Goal: Use online tool/utility: Utilize a website feature to perform a specific function

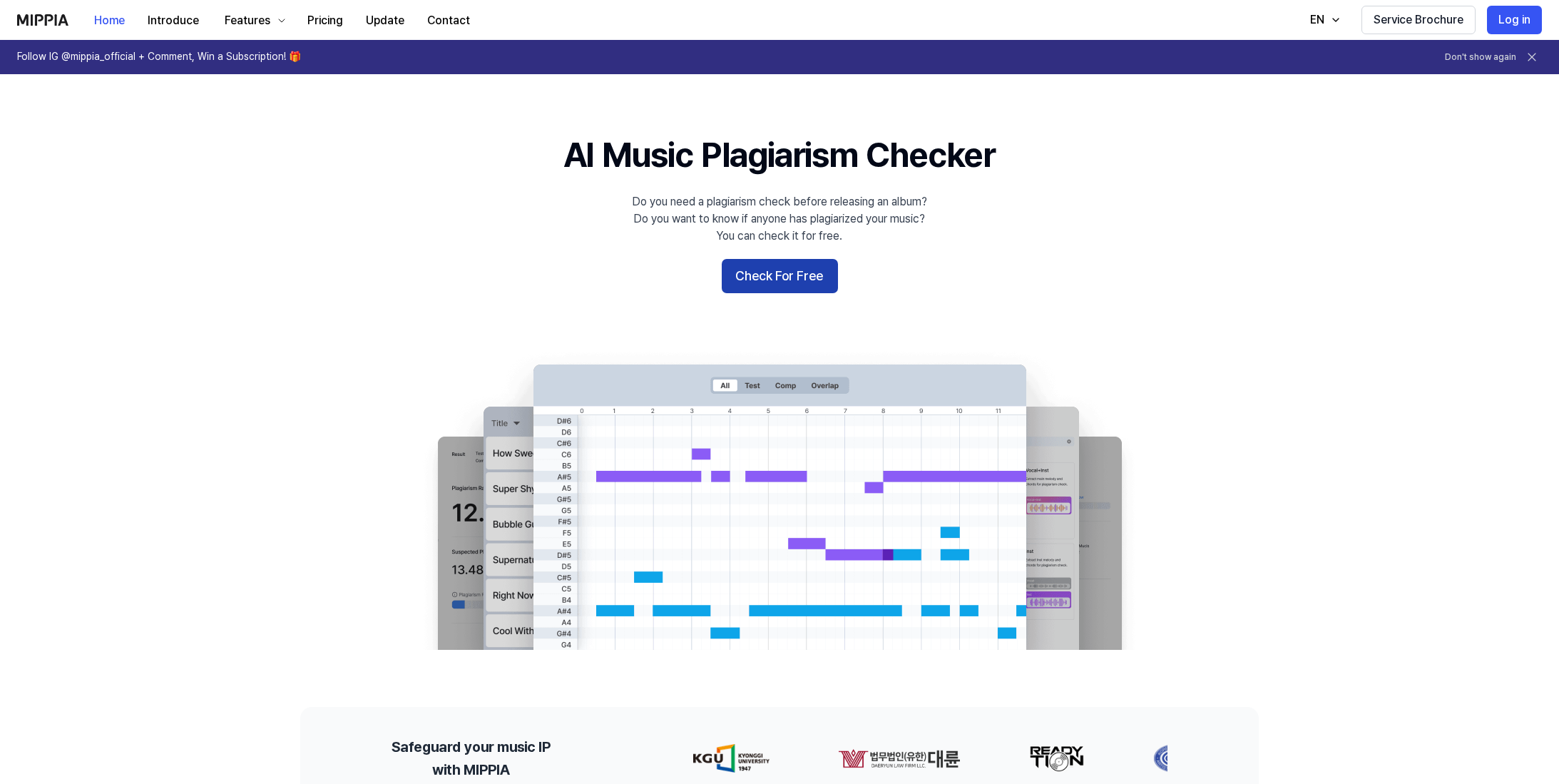
click at [779, 279] on button "Check For Free" at bounding box center [780, 276] width 116 height 34
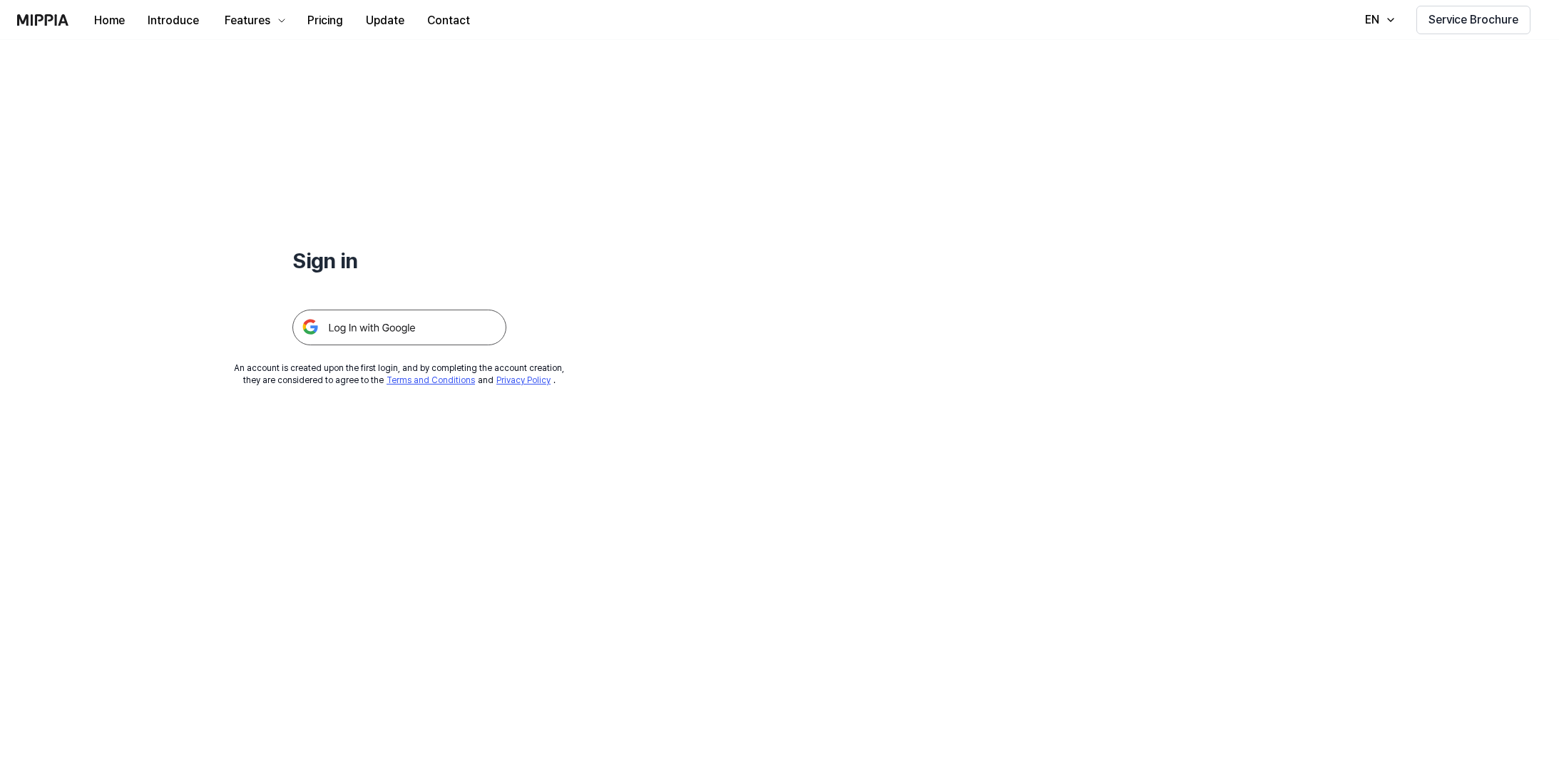
click at [417, 335] on img at bounding box center [399, 327] width 214 height 36
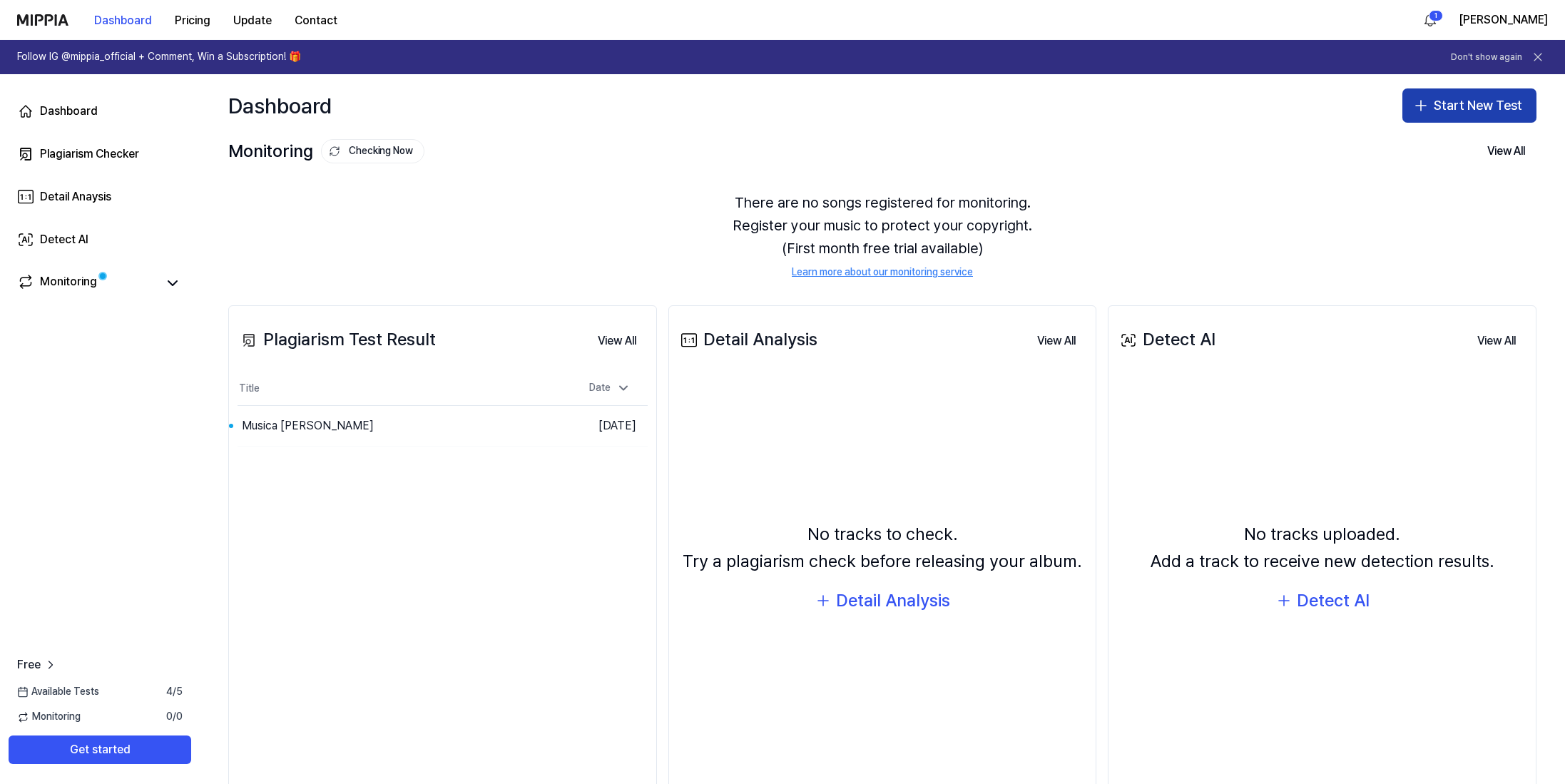
click at [1458, 112] on button "Start New Test" at bounding box center [1469, 106] width 134 height 34
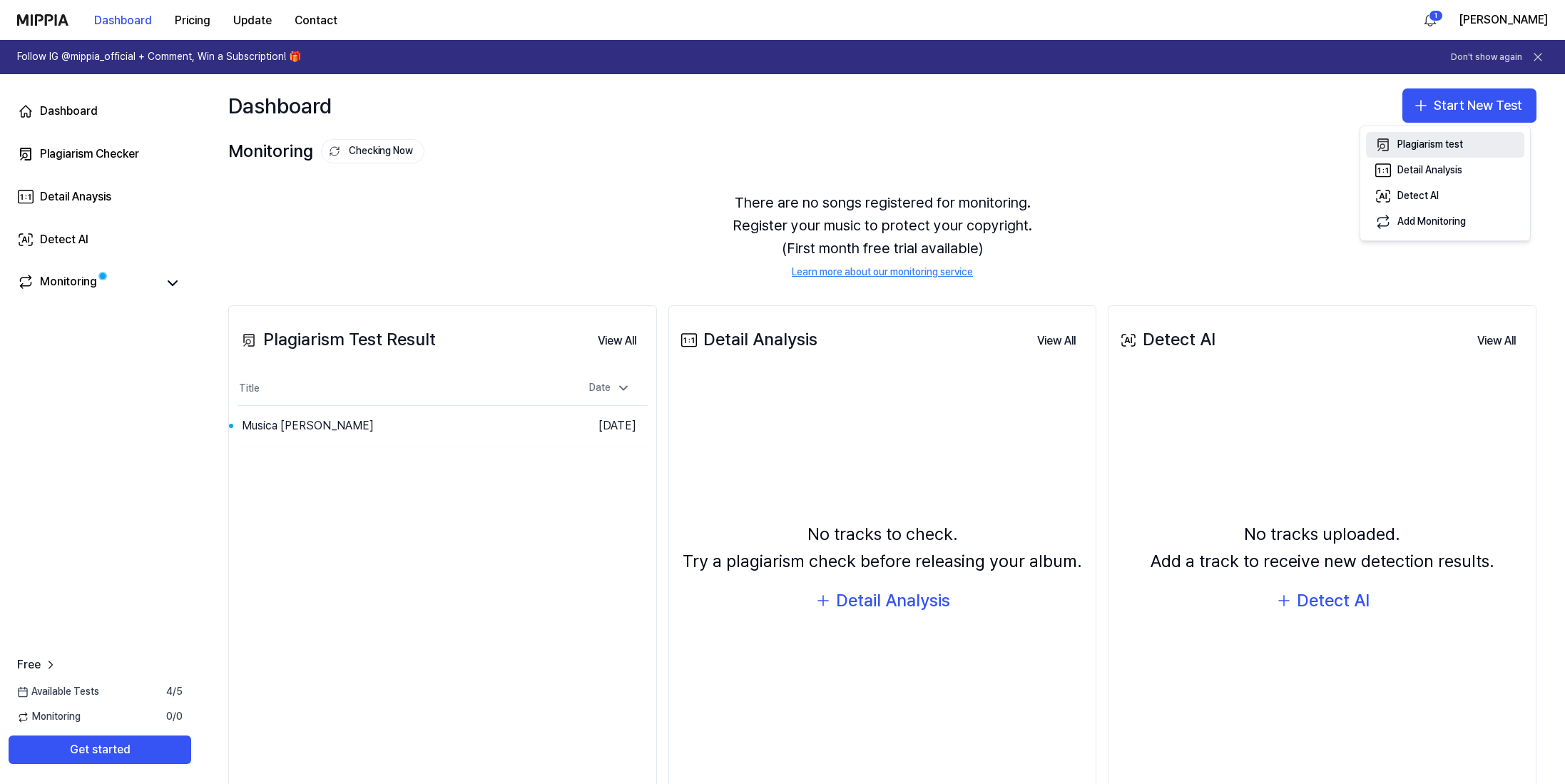
click at [1457, 146] on div "Plagiarism test" at bounding box center [1429, 144] width 66 height 14
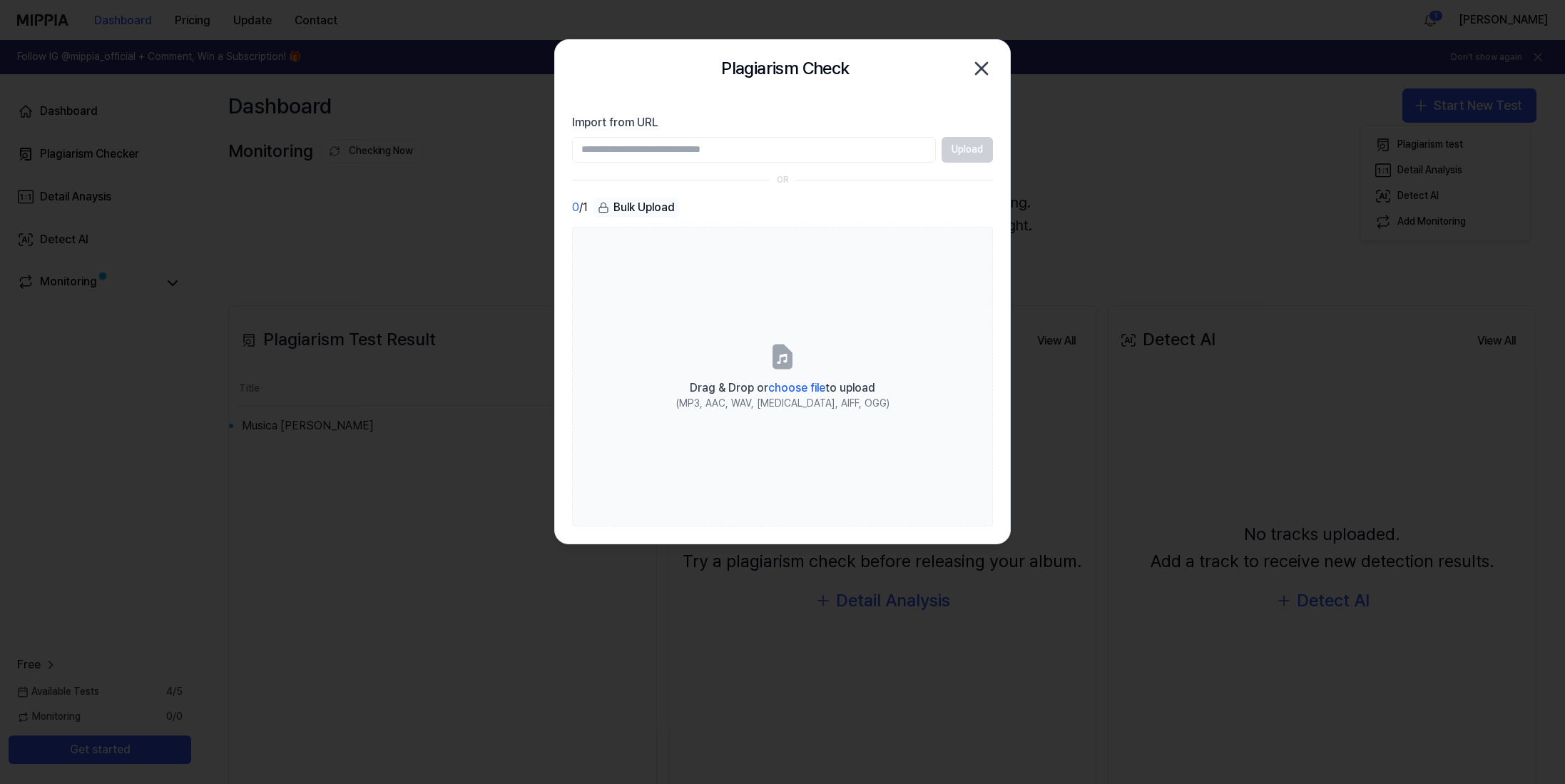
paste input "**********"
type input "**********"
click at [962, 144] on button "Upload" at bounding box center [967, 150] width 51 height 26
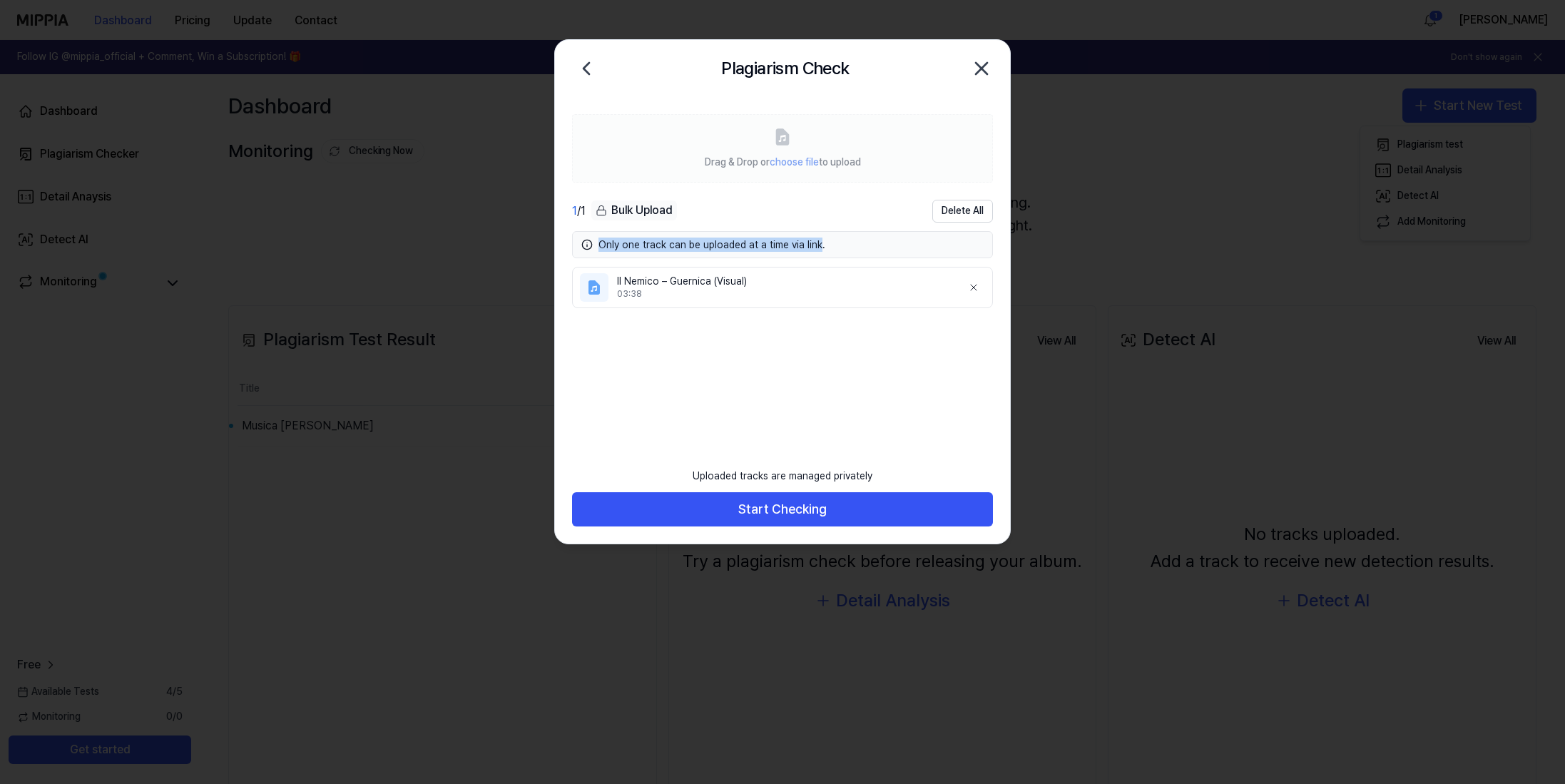
drag, startPoint x: 600, startPoint y: 245, endPoint x: 812, endPoint y: 247, distance: 212.0
click at [812, 247] on div "Only one track can be uploaded at a time via link." at bounding box center [791, 245] width 385 height 14
copy div "Only one track can be uploaded at a time via link"
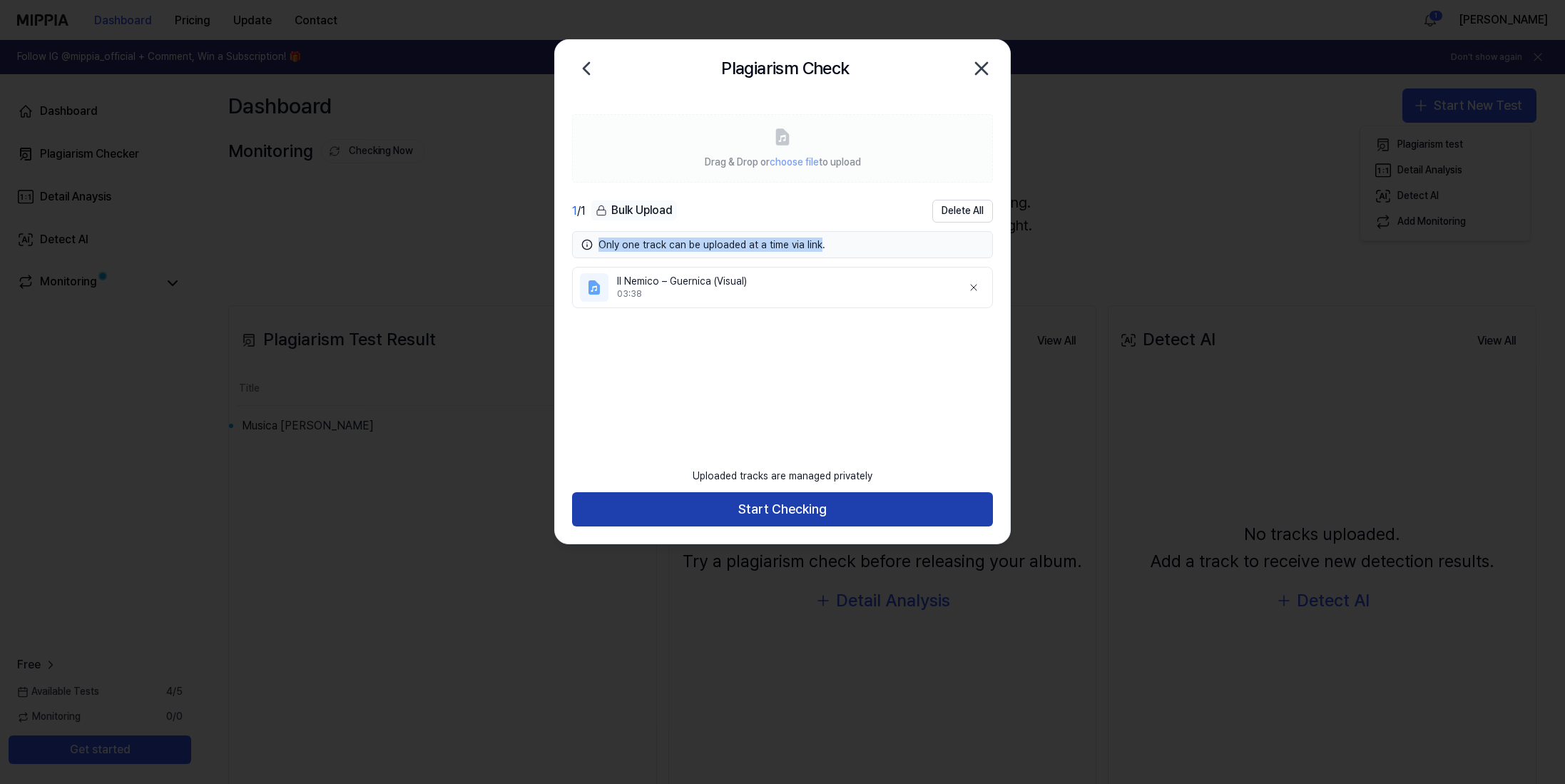
click at [777, 510] on button "Start Checking" at bounding box center [782, 509] width 421 height 34
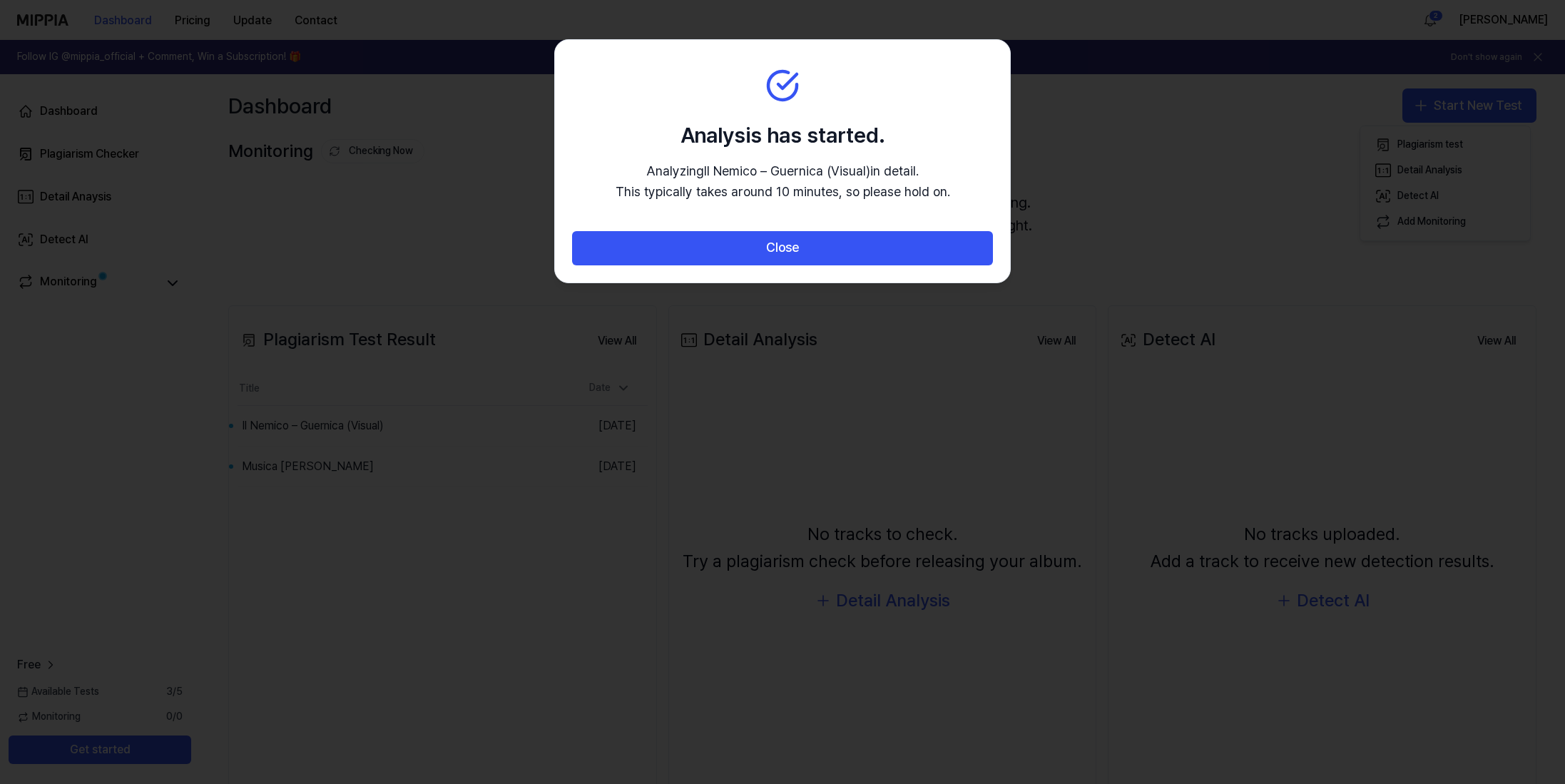
drag, startPoint x: 652, startPoint y: 171, endPoint x: 959, endPoint y: 195, distance: 307.9
click at [959, 195] on section "Analysis has started. Analyzing Il Nemico – Guernica (Visual) in detail. This t…" at bounding box center [782, 135] width 455 height 191
drag, startPoint x: 647, startPoint y: 170, endPoint x: 922, endPoint y: 193, distance: 276.0
click at [956, 194] on section "Analysis has started. Analyzing Il Nemico – Guernica (Visual) in detail. This t…" at bounding box center [782, 135] width 455 height 191
copy p "Analyzing Il Nemico – Guernica (Visual) in detail. This typically takes around …"
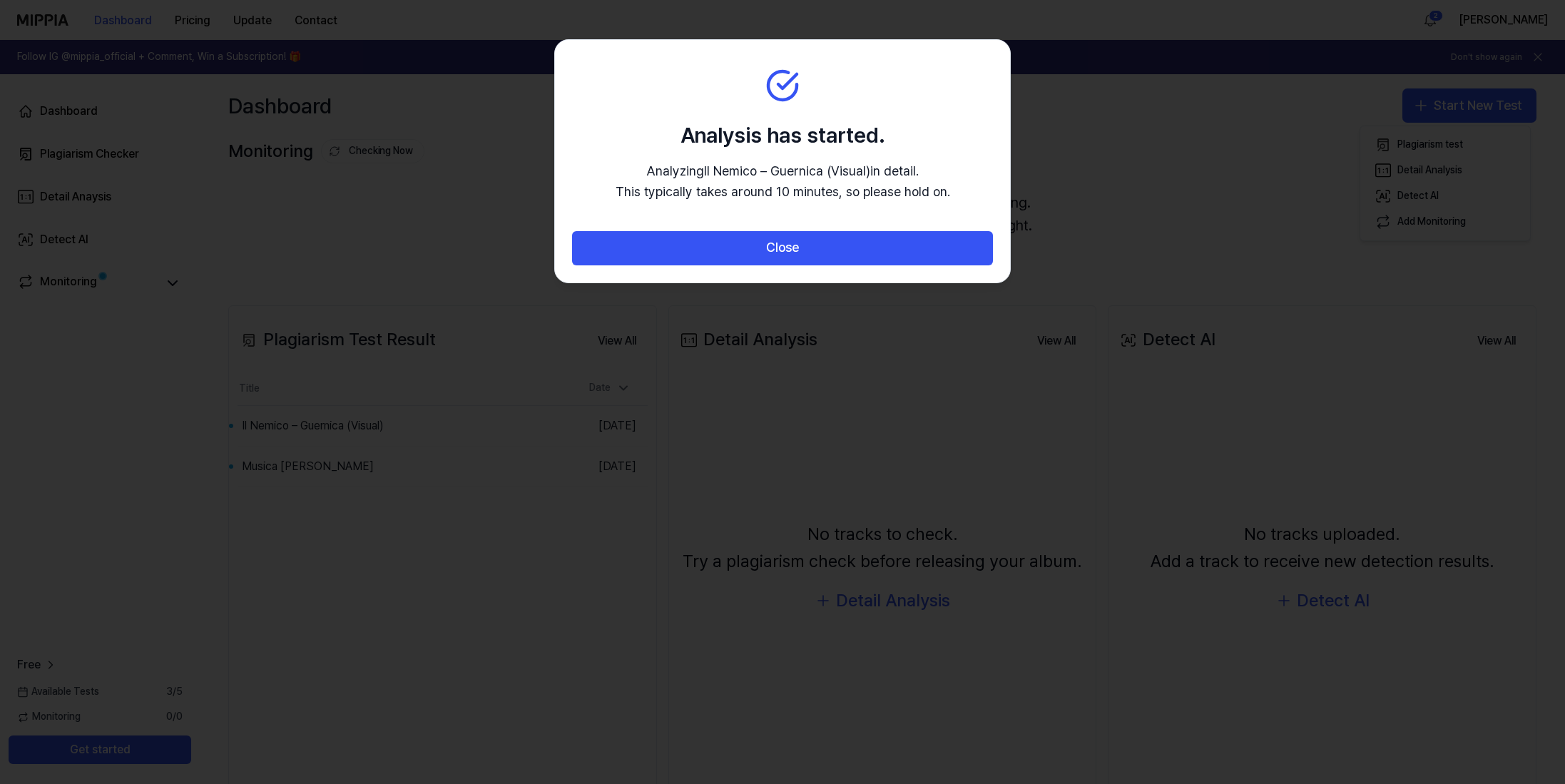
click at [713, 156] on div "Analysis has started. Analyzing Il Nemico – Guernica (Visual) in detail. This t…" at bounding box center [782, 161] width 334 height 83
